Goal: Information Seeking & Learning: Learn about a topic

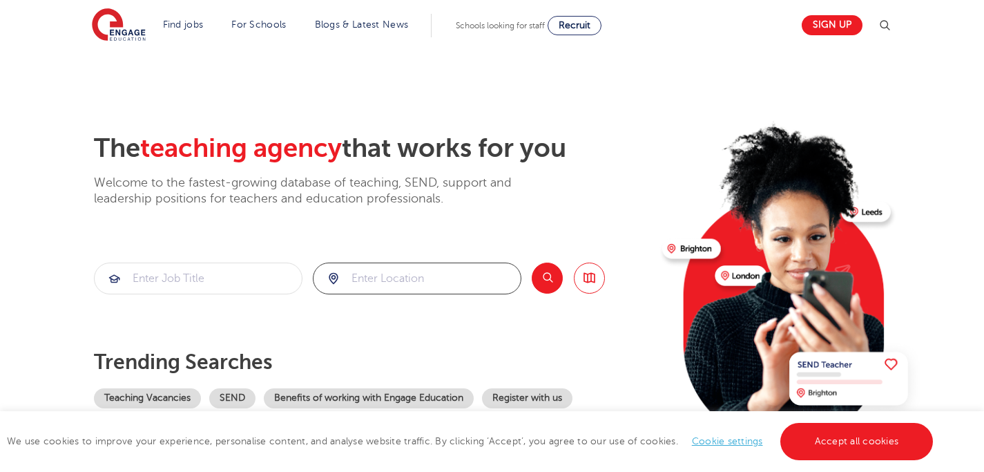
click at [374, 279] on input "search" at bounding box center [417, 278] width 207 height 30
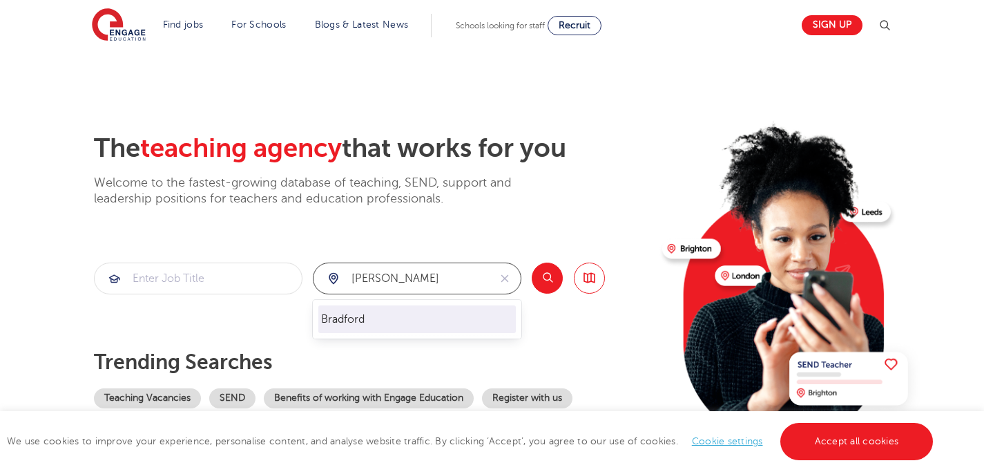
click at [356, 320] on li "Bradford" at bounding box center [417, 319] width 198 height 28
type input "Bradford"
click button "Submit" at bounding box center [0, 0] width 0 height 0
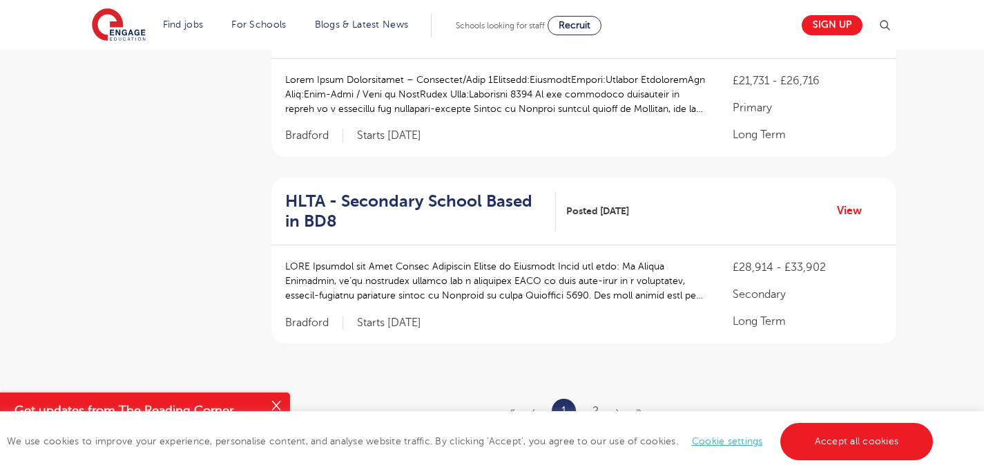
scroll to position [1655, 0]
click at [594, 403] on link "2" at bounding box center [596, 409] width 6 height 12
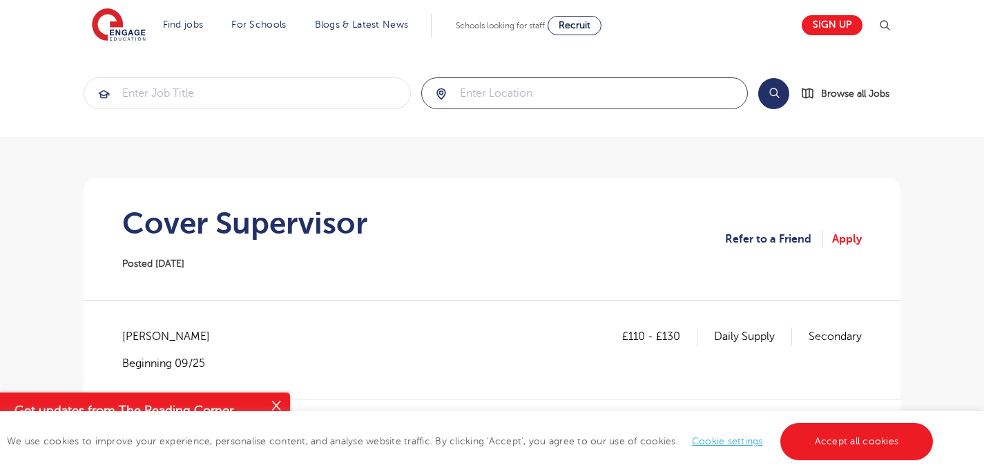
click at [503, 93] on input "search" at bounding box center [585, 93] width 326 height 30
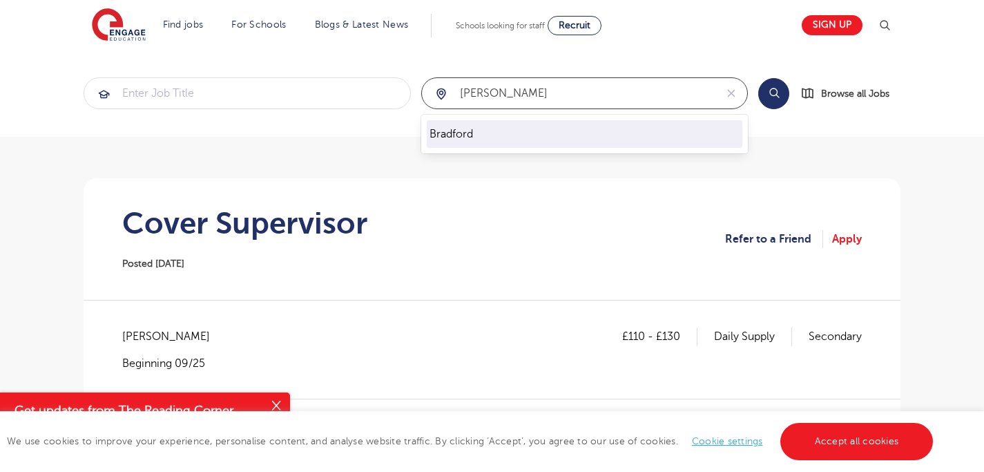
click at [474, 128] on li "Bradford" at bounding box center [585, 134] width 316 height 28
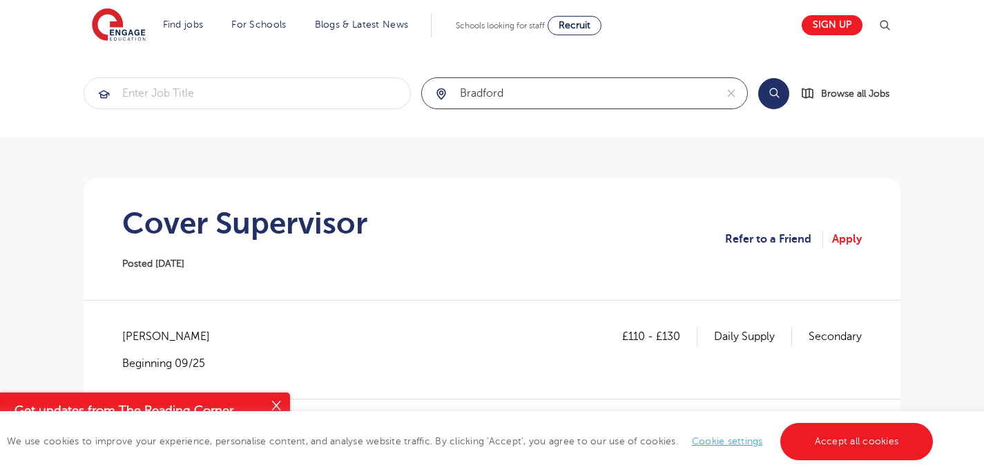
type input "Bradford"
click at [778, 97] on button "Search" at bounding box center [773, 93] width 31 height 31
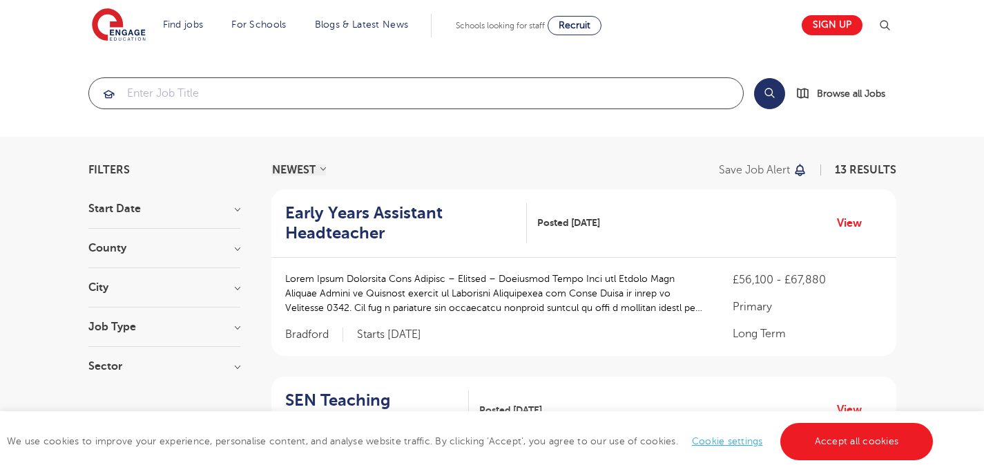
click at [282, 90] on input "search" at bounding box center [416, 93] width 654 height 30
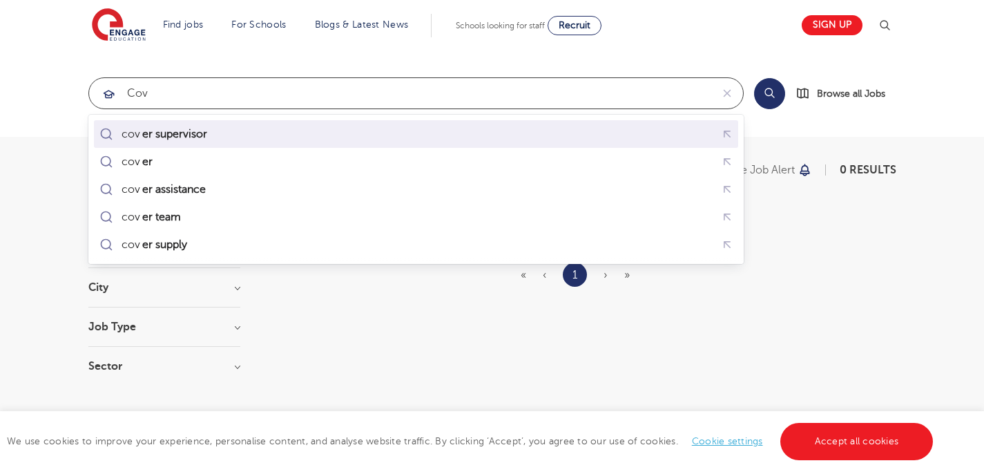
click at [202, 137] on mark "er supervisor" at bounding box center [174, 134] width 69 height 17
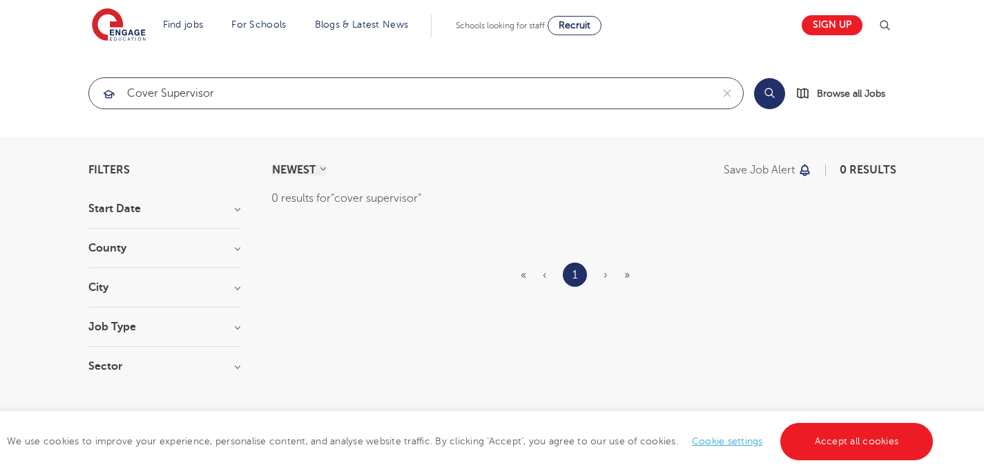
type input "cover supervisor"
click at [762, 99] on button "Search" at bounding box center [769, 93] width 31 height 31
click at [769, 94] on button "Search" at bounding box center [769, 93] width 31 height 31
click at [317, 91] on input "cover supervisor" at bounding box center [400, 93] width 622 height 30
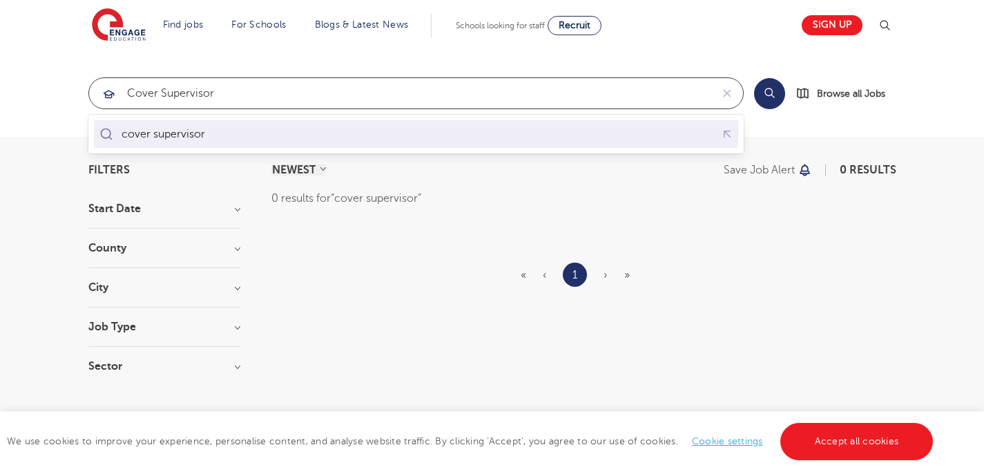
click at [206, 126] on div "cover supervisor" at bounding box center [154, 133] width 114 height 19
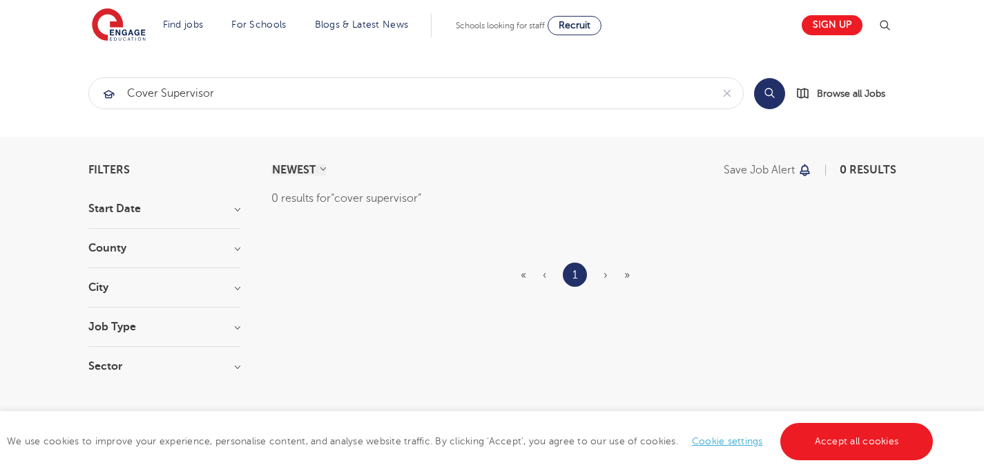
click at [772, 97] on button "Search" at bounding box center [769, 93] width 31 height 31
